Goal: Use online tool/utility: Utilize a website feature to perform a specific function

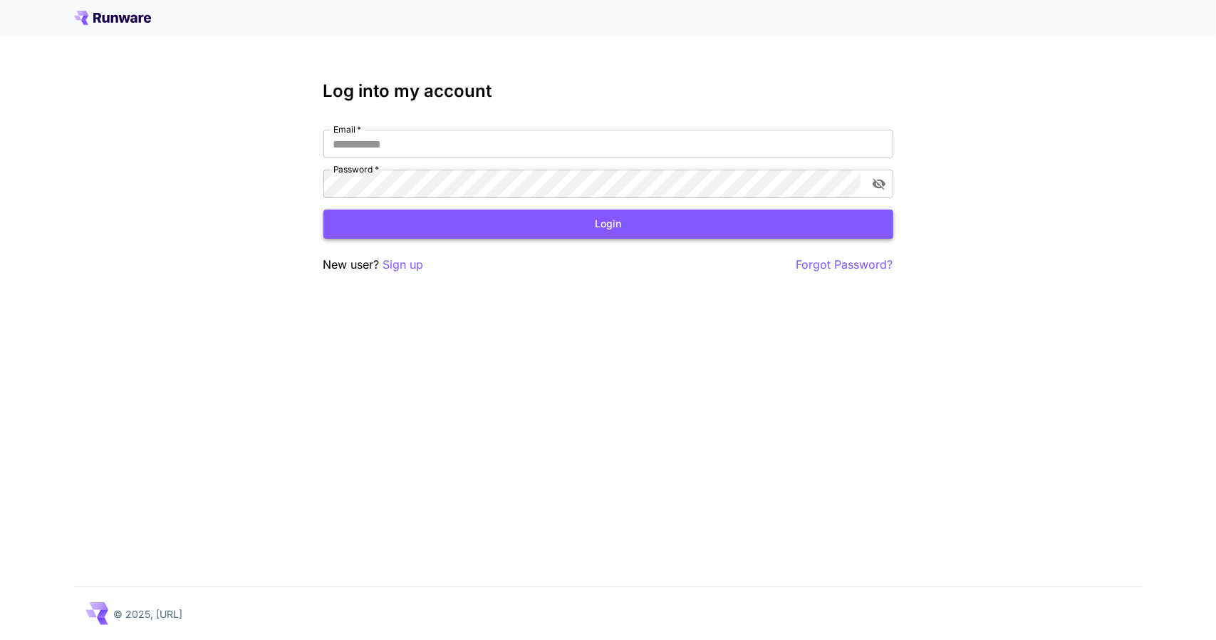
type input "**********"
click at [510, 224] on button "Login" at bounding box center [608, 223] width 570 height 29
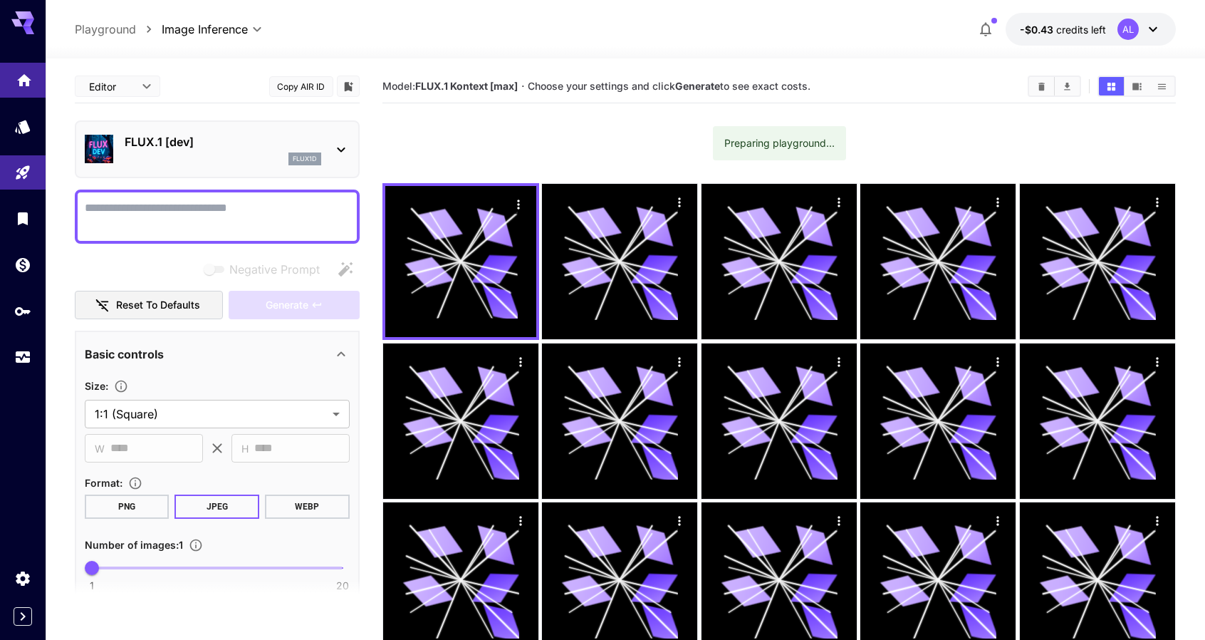
click at [31, 82] on link at bounding box center [23, 80] width 46 height 35
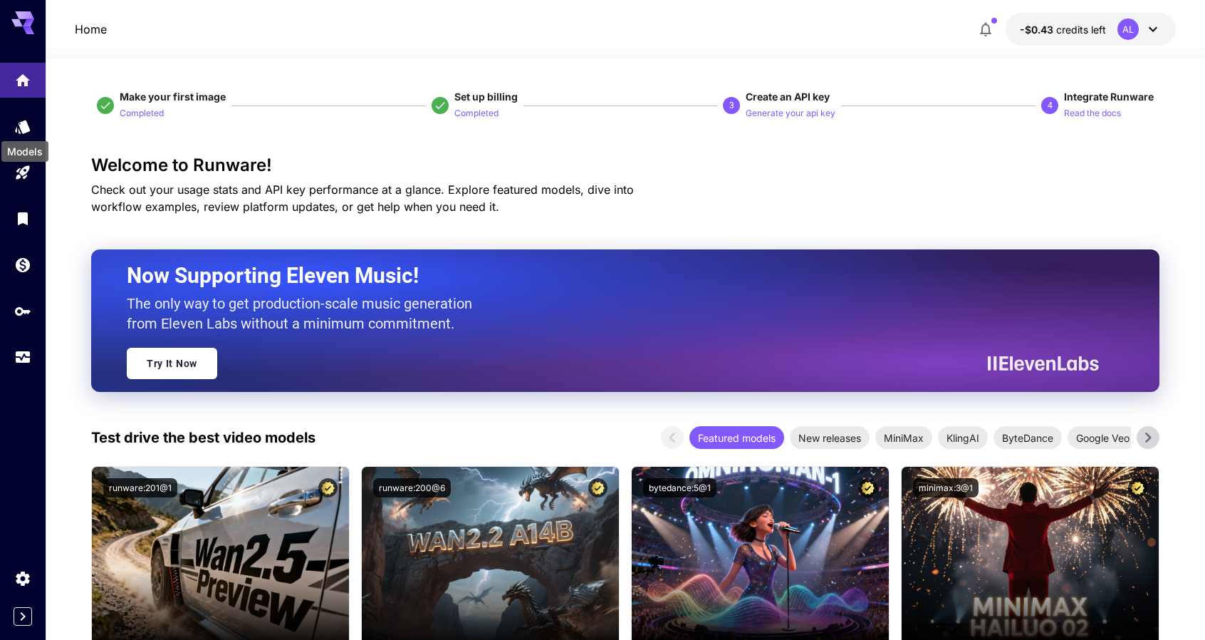
click at [24, 135] on div "Models" at bounding box center [25, 147] width 50 height 32
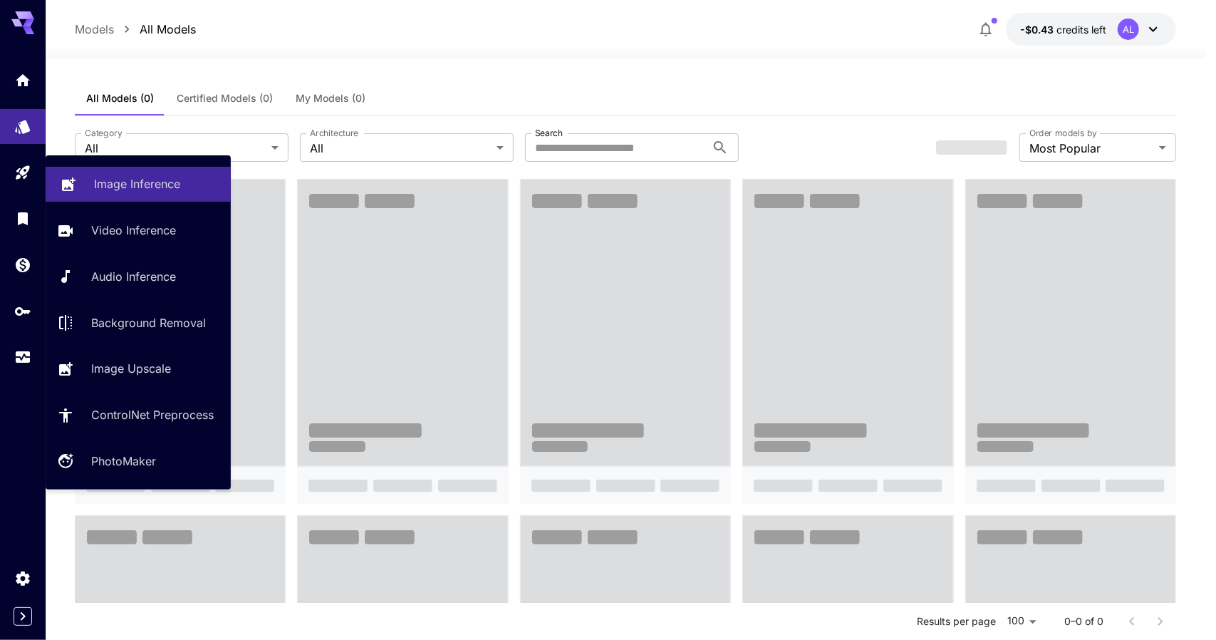
click at [99, 177] on p "Image Inference" at bounding box center [137, 183] width 86 height 17
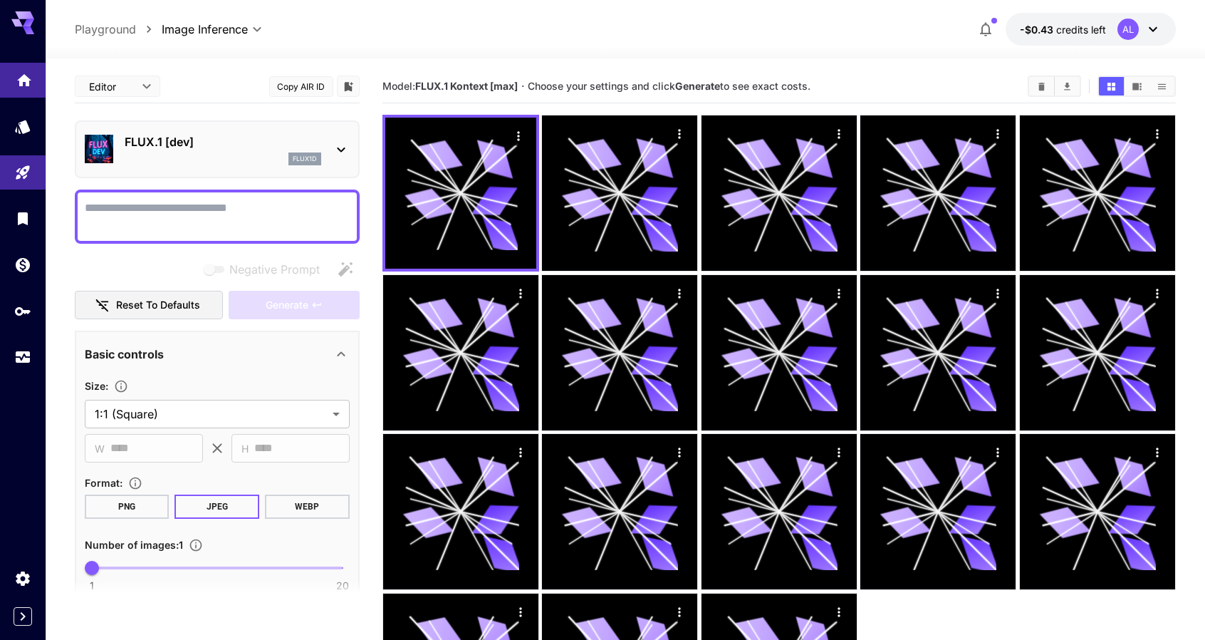
click at [16, 71] on icon "Home" at bounding box center [24, 76] width 17 height 17
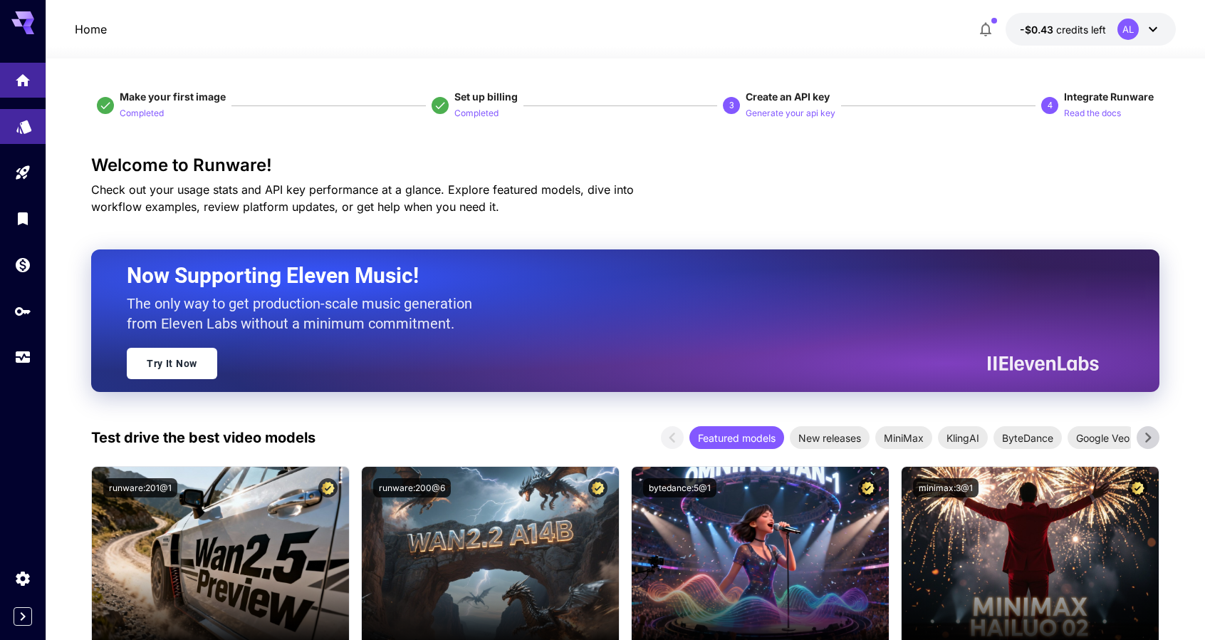
click at [31, 118] on icon "Models" at bounding box center [24, 123] width 17 height 17
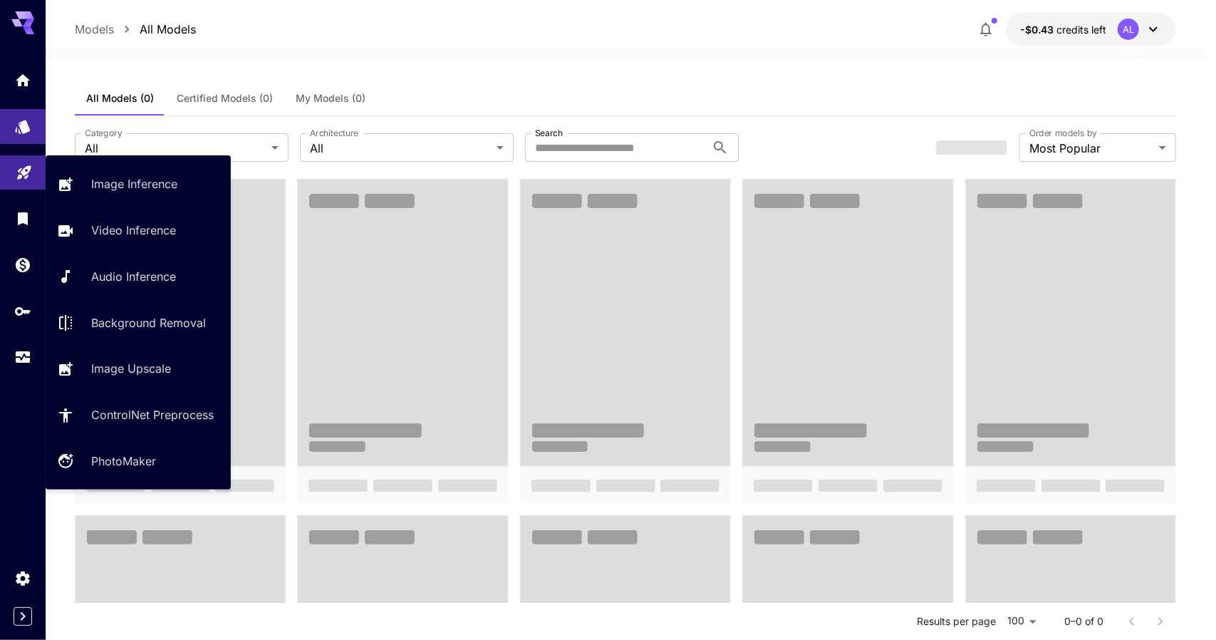
click at [37, 188] on link at bounding box center [23, 172] width 46 height 35
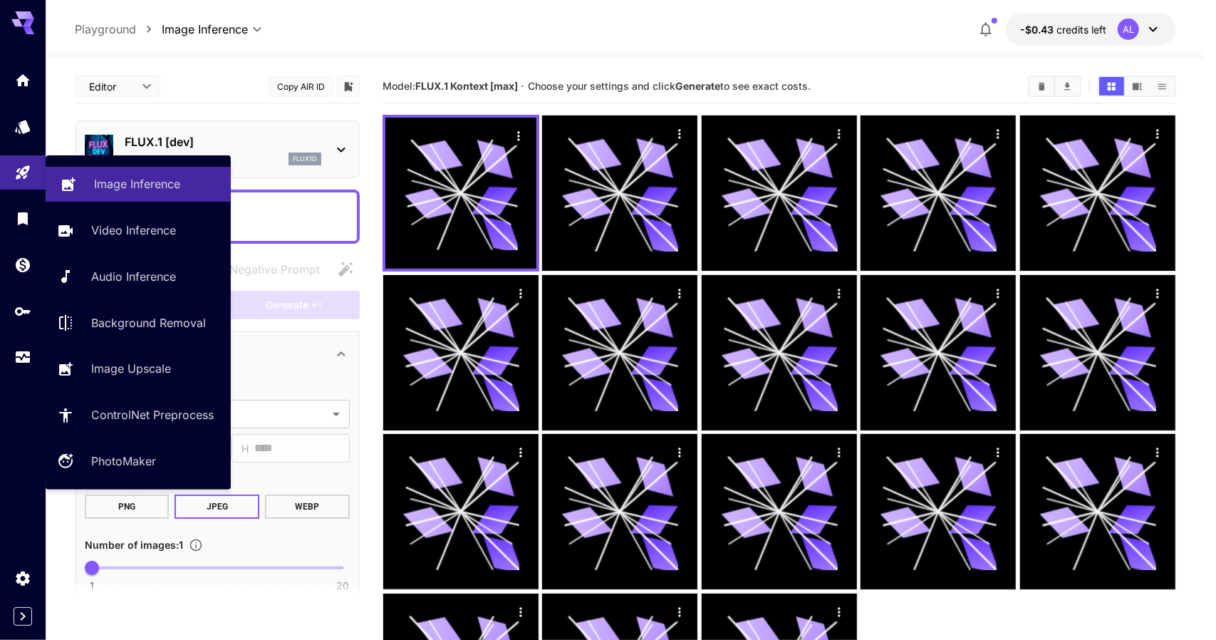
click at [107, 186] on p "Image Inference" at bounding box center [137, 183] width 86 height 17
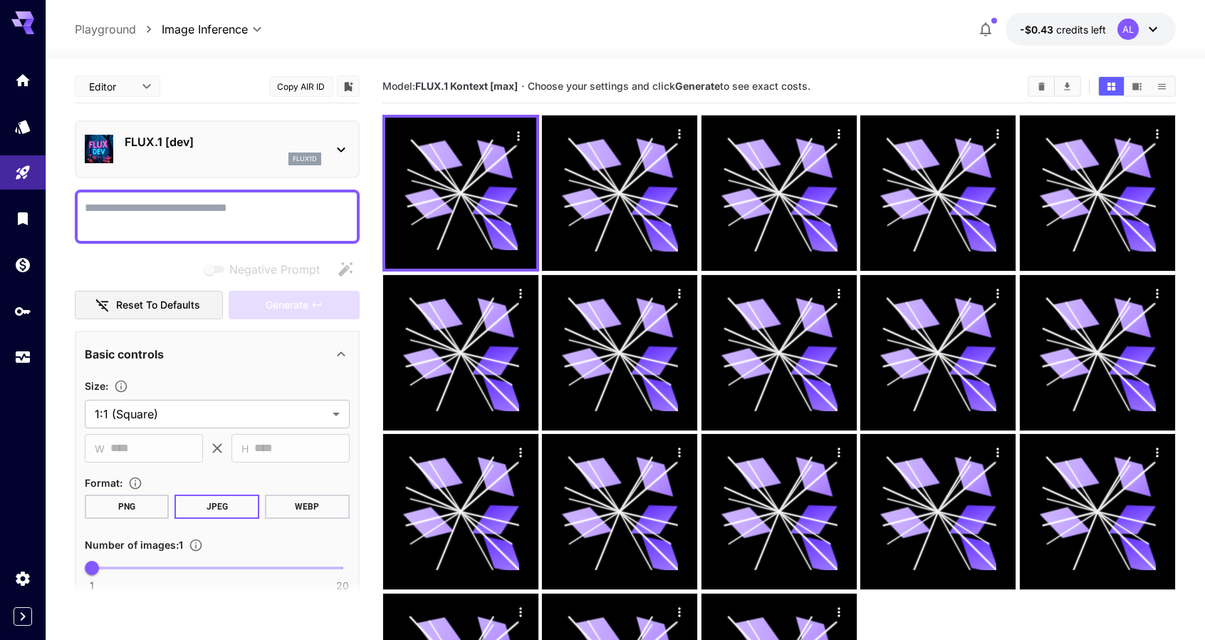
click at [214, 138] on p "FLUX.1 [dev]" at bounding box center [223, 141] width 197 height 17
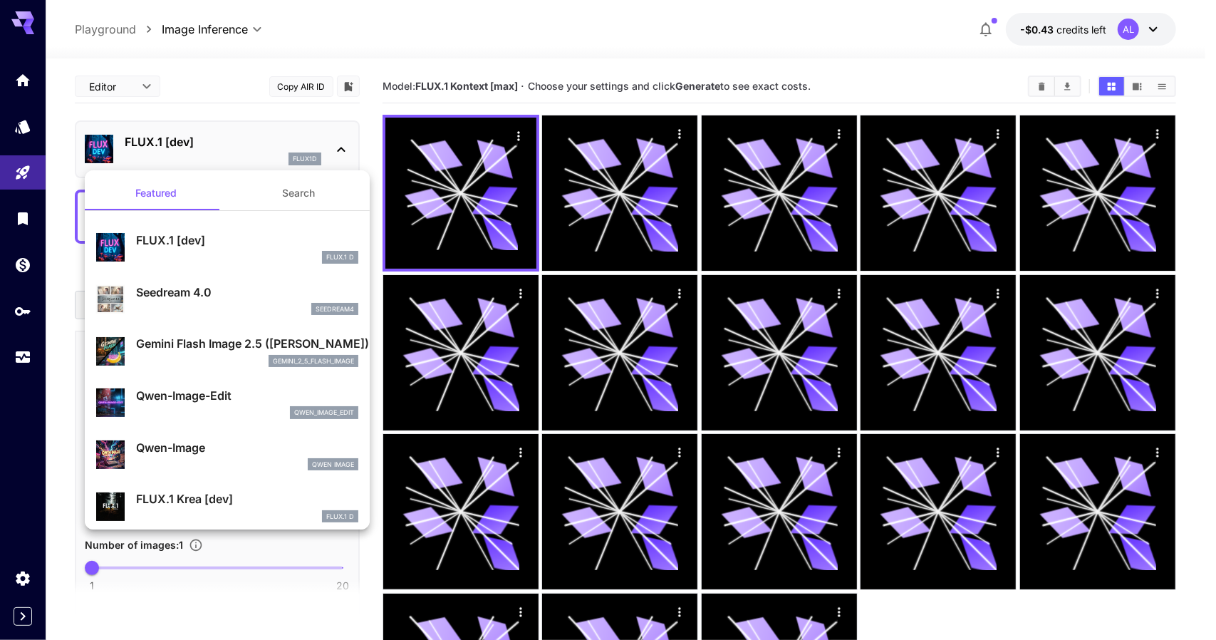
click at [534, 21] on div at bounding box center [608, 320] width 1216 height 640
